Goal: Find contact information: Obtain details needed to contact an individual or organization

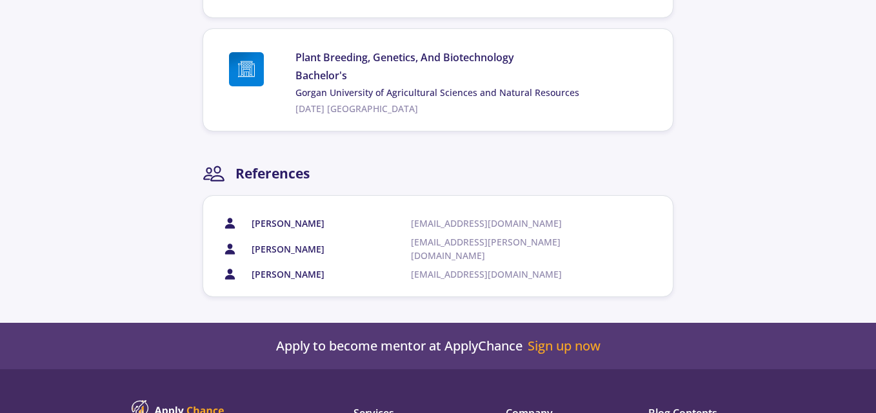
scroll to position [966, 0]
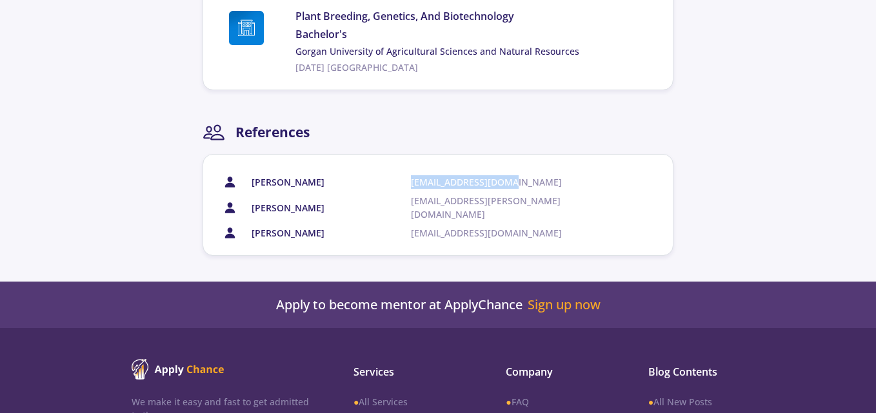
drag, startPoint x: 513, startPoint y: 180, endPoint x: 411, endPoint y: 188, distance: 102.2
click at [411, 188] on span "[EMAIL_ADDRESS][DOMAIN_NAME]" at bounding box center [506, 182] width 191 height 14
copy span "[EMAIL_ADDRESS][DOMAIN_NAME]"
drag, startPoint x: 523, startPoint y: 201, endPoint x: 409, endPoint y: 205, distance: 113.5
click at [409, 205] on div "[PERSON_NAME] [PERSON_NAME][EMAIL_ADDRESS][PERSON_NAME][DOMAIN_NAME]" at bounding box center [434, 207] width 397 height 27
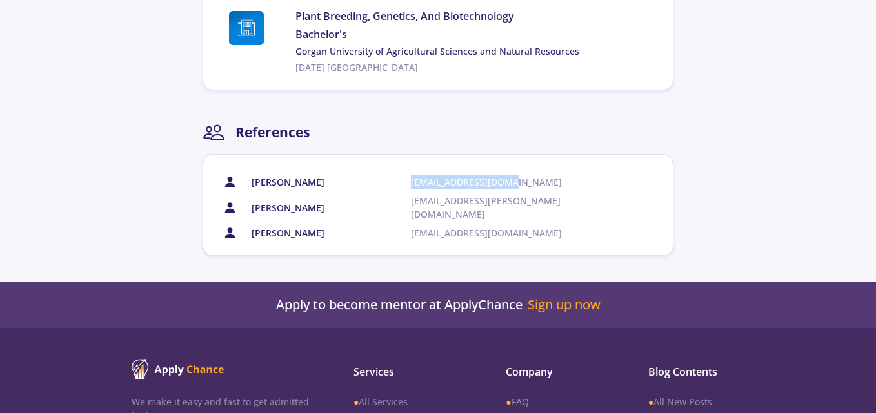
copy div "[EMAIL_ADDRESS][PERSON_NAME][DOMAIN_NAME]"
click at [471, 226] on span "[EMAIL_ADDRESS][DOMAIN_NAME]" at bounding box center [506, 233] width 191 height 14
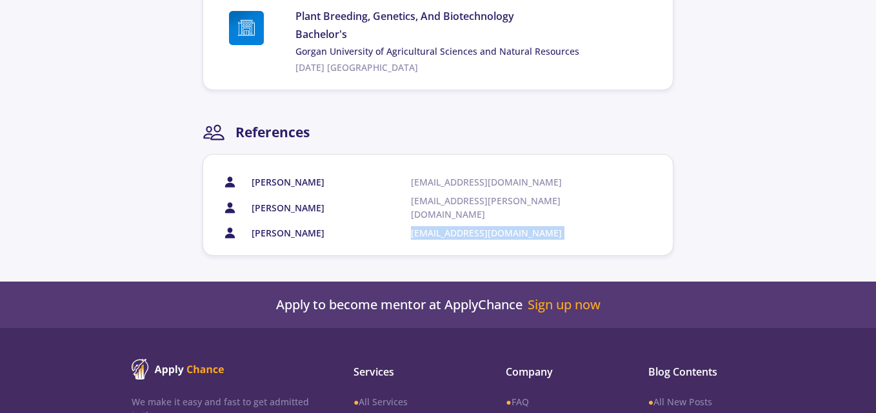
click at [471, 226] on span "[EMAIL_ADDRESS][DOMAIN_NAME]" at bounding box center [506, 233] width 191 height 14
copy span "[EMAIL_ADDRESS][DOMAIN_NAME]"
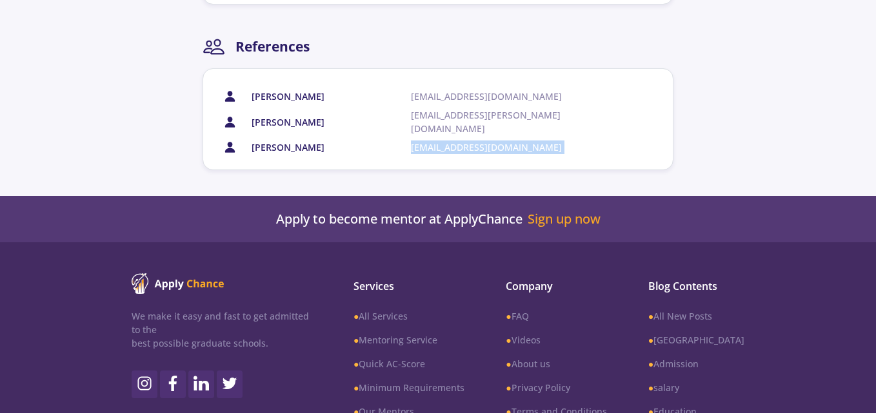
scroll to position [1154, 0]
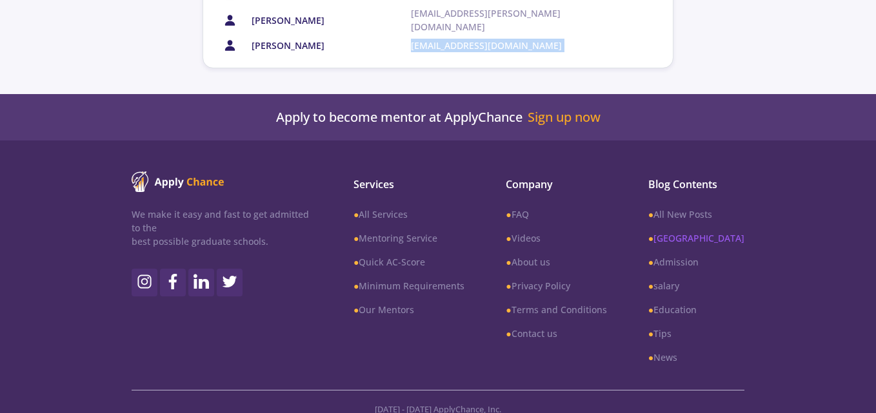
click at [703, 231] on link "● [GEOGRAPHIC_DATA]" at bounding box center [696, 238] width 96 height 14
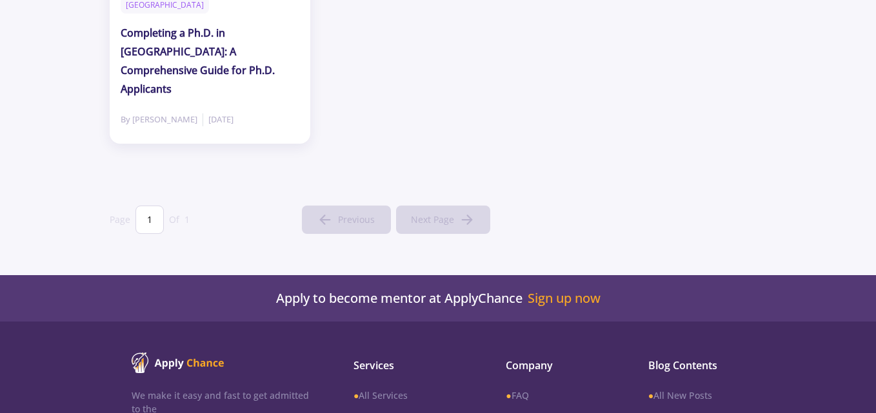
scroll to position [537, 0]
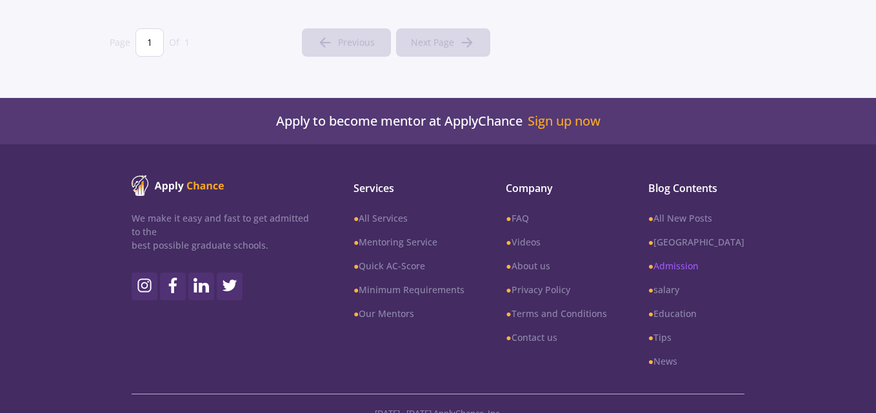
click at [709, 259] on link "● Admission" at bounding box center [696, 266] width 96 height 14
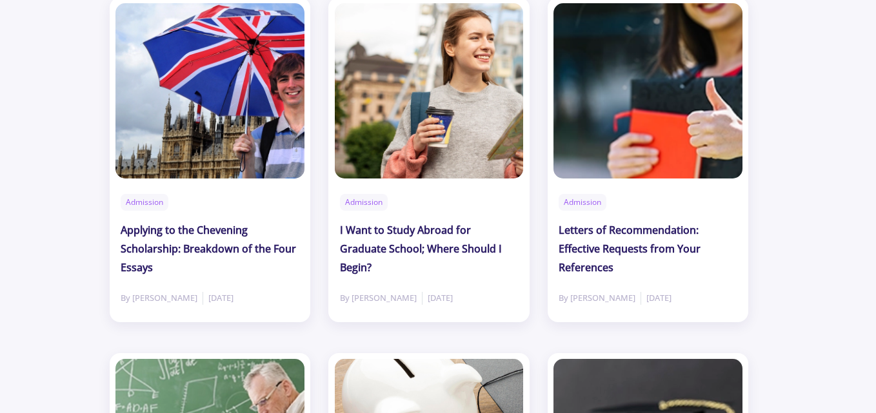
scroll to position [1232, 0]
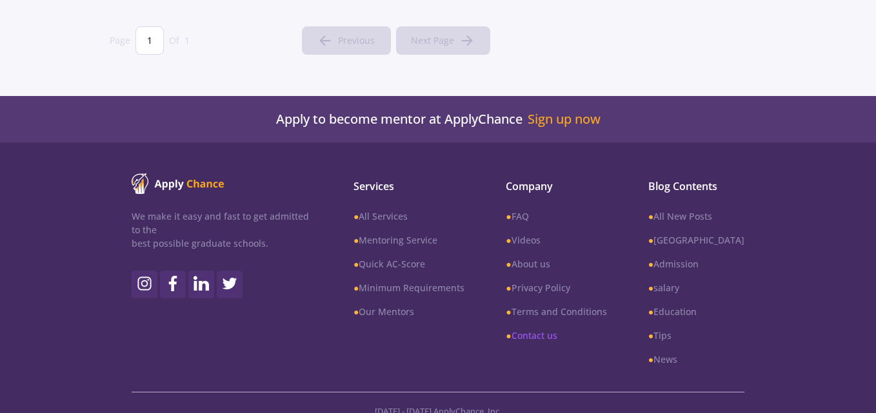
click at [555, 329] on link "● Contact us" at bounding box center [556, 336] width 101 height 14
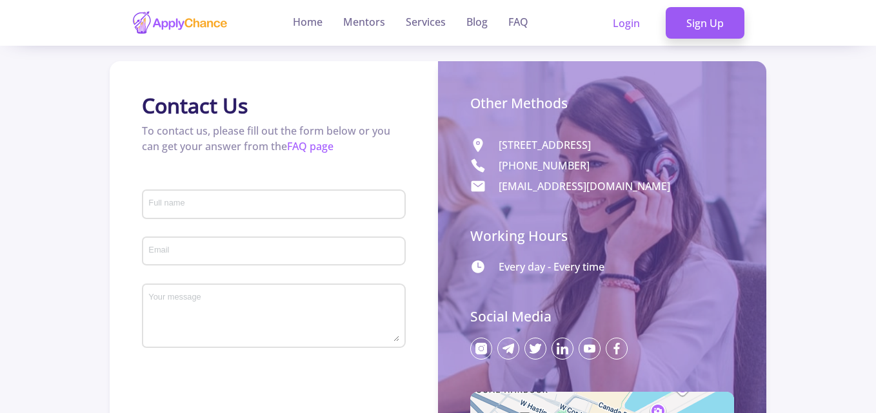
click at [591, 144] on p "[STREET_ADDRESS]" at bounding box center [544, 144] width 92 height 15
copy p "[GEOGRAPHIC_DATA]"
